Goal: Task Accomplishment & Management: Use online tool/utility

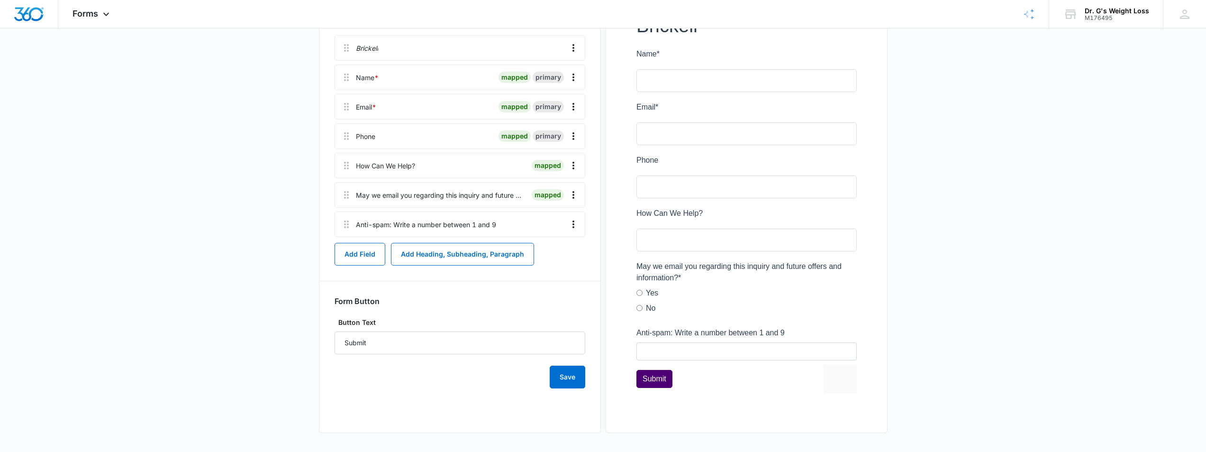
click at [112, 213] on main "Edit Form Brickell Contact Form Edit Form Settings Submissions Embed Design Bri…" at bounding box center [603, 175] width 1206 height 553
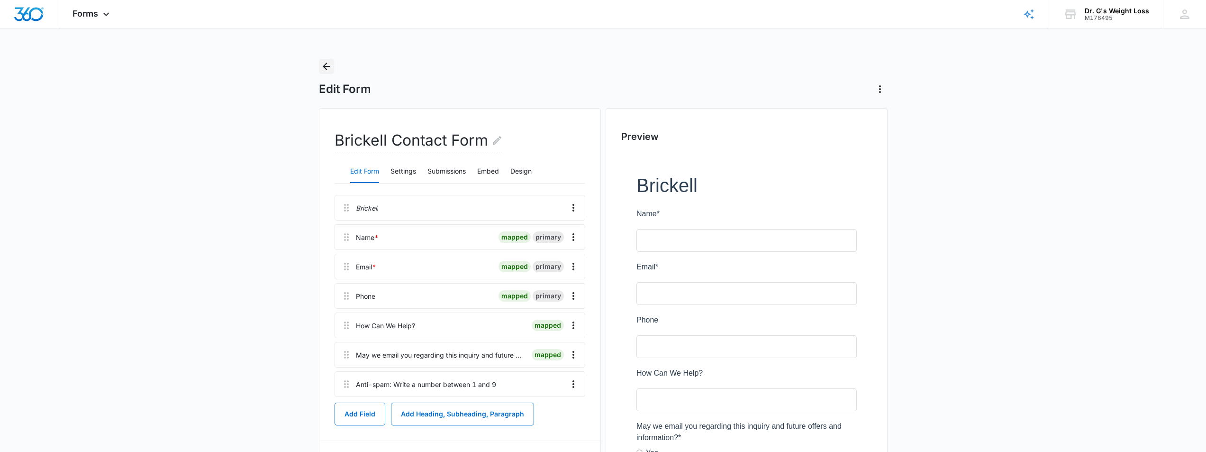
click at [325, 65] on icon "Back" at bounding box center [326, 66] width 11 height 11
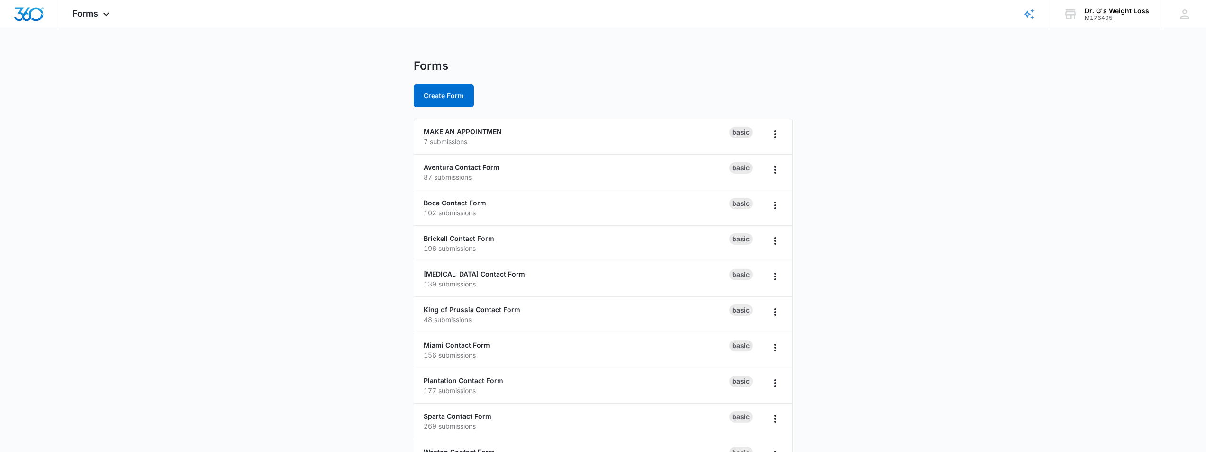
click at [351, 277] on main "Forms Create Form MAKE AN APPOINTMEN 7 submissions Basic Aventura Contact Form …" at bounding box center [603, 343] width 1206 height 569
click at [927, 117] on main "Forms Create Form MAKE AN APPOINTMEN 7 submissions Basic Aventura Contact Form …" at bounding box center [603, 343] width 1206 height 569
